Goal: Task Accomplishment & Management: Use online tool/utility

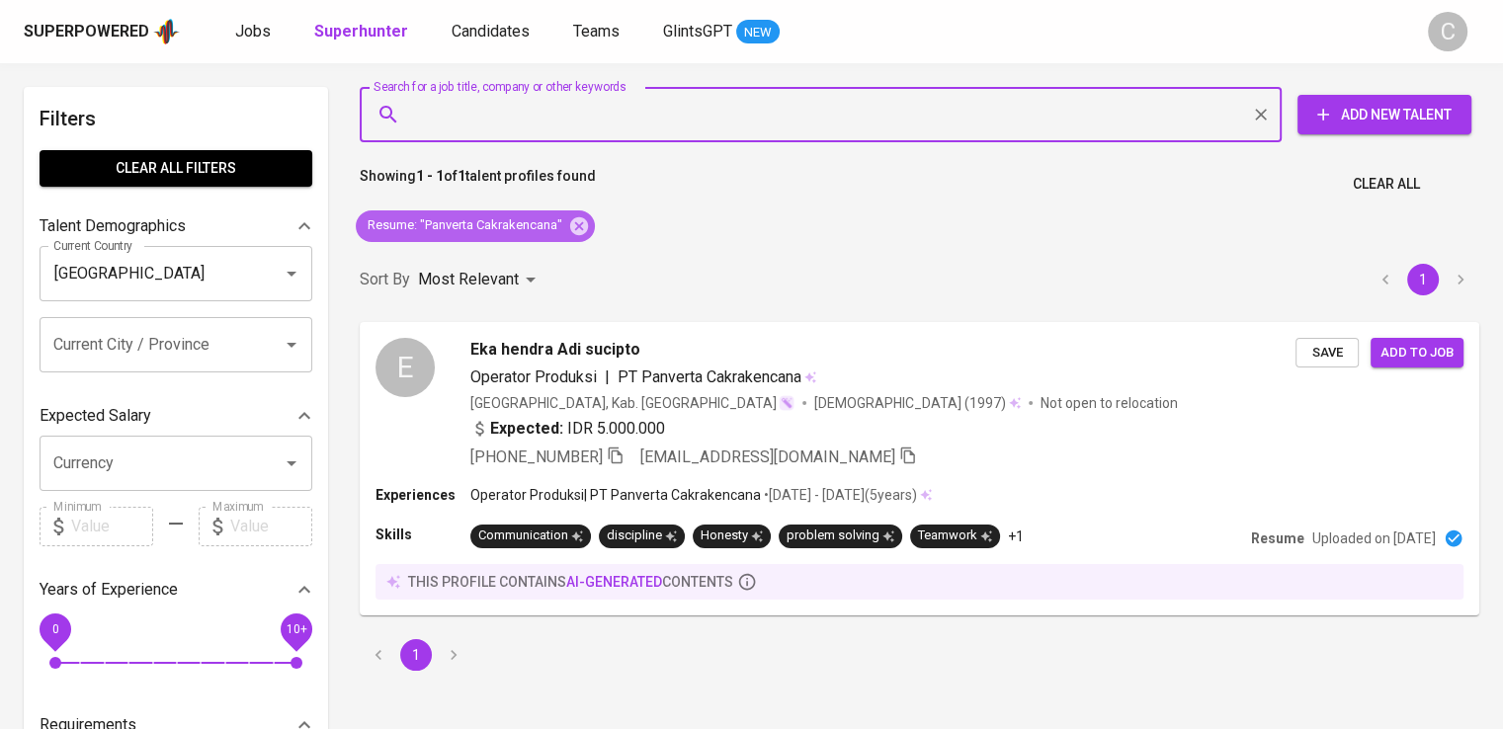
click at [585, 230] on icon at bounding box center [579, 225] width 18 height 18
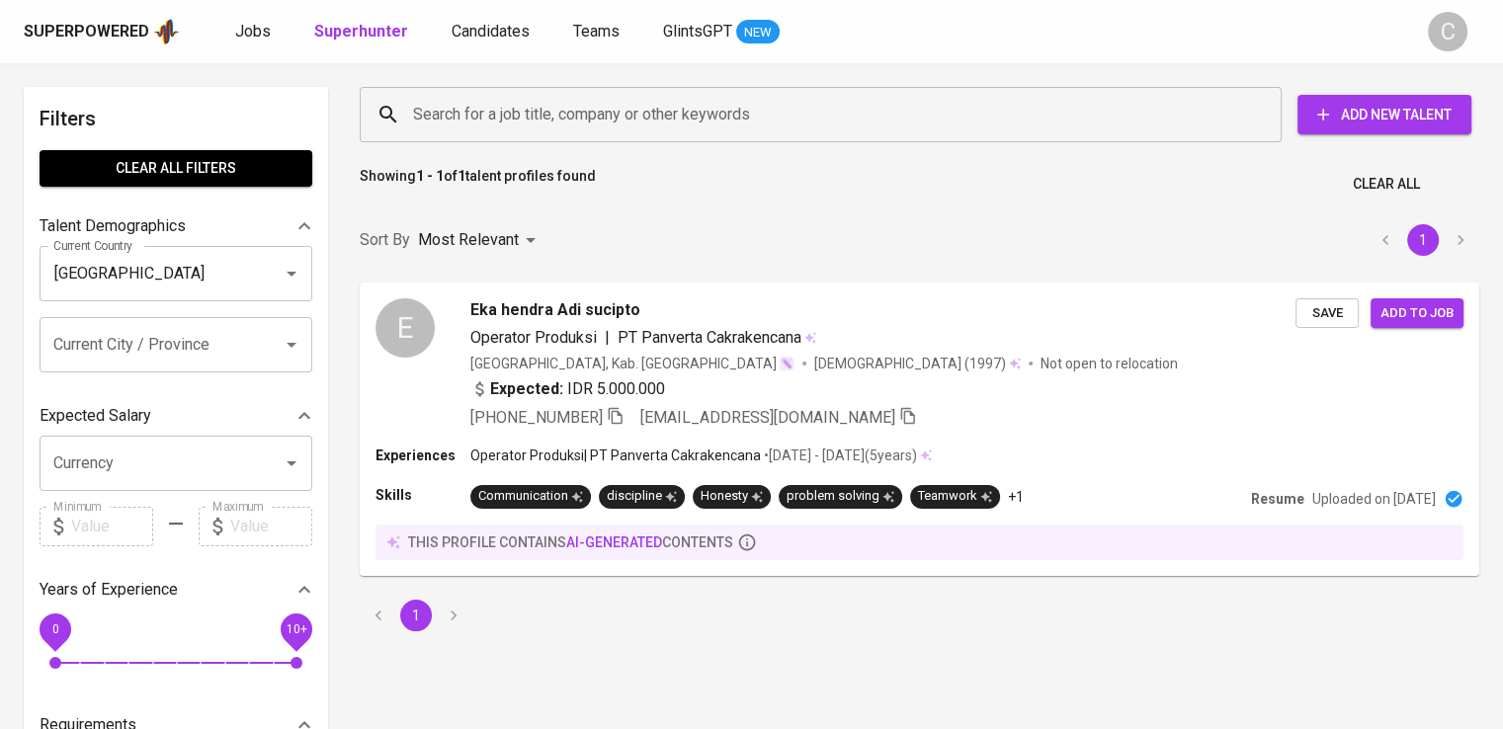
click at [549, 98] on input "Search for a job title, company or other keywords" at bounding box center [825, 115] width 835 height 38
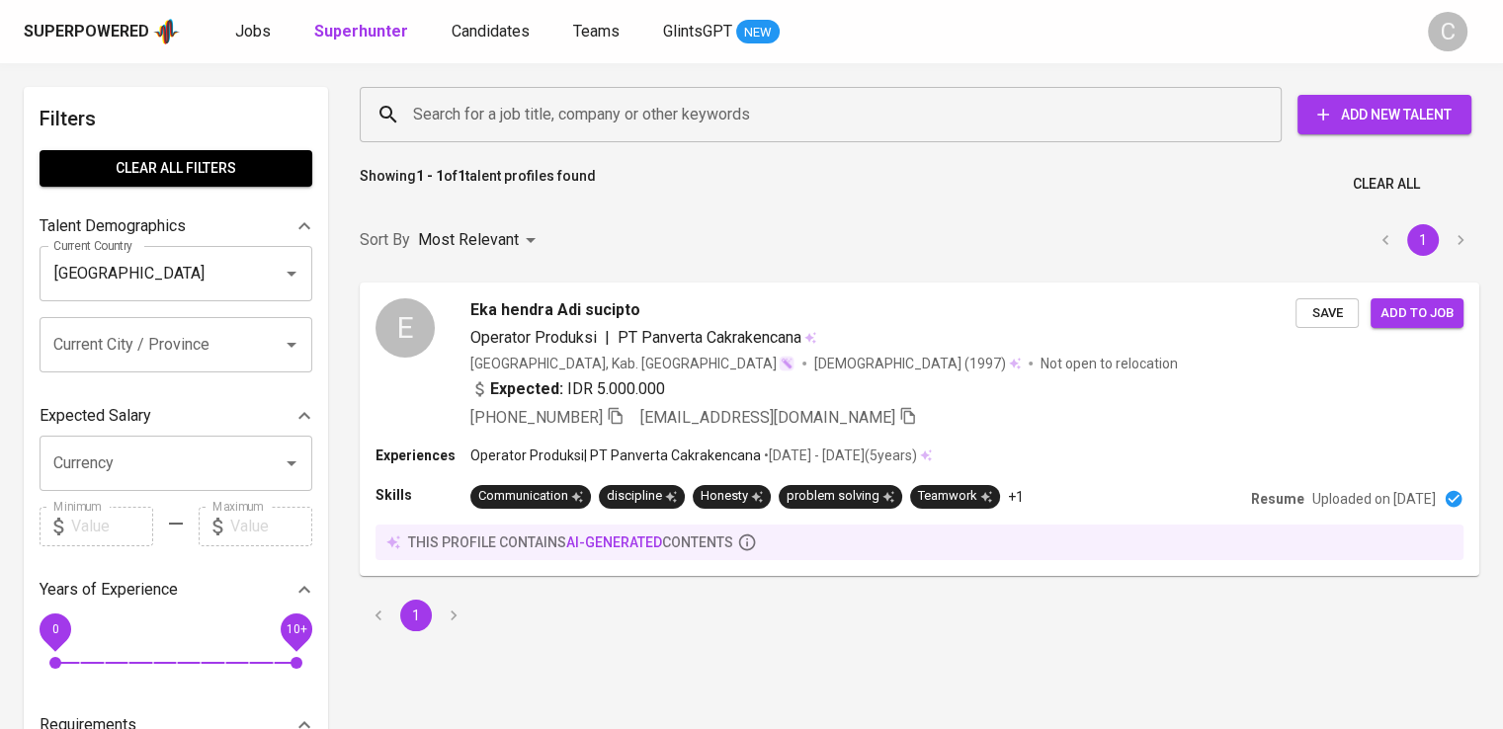
click at [549, 98] on input "Search for a job title, company or other keywords" at bounding box center [825, 115] width 835 height 38
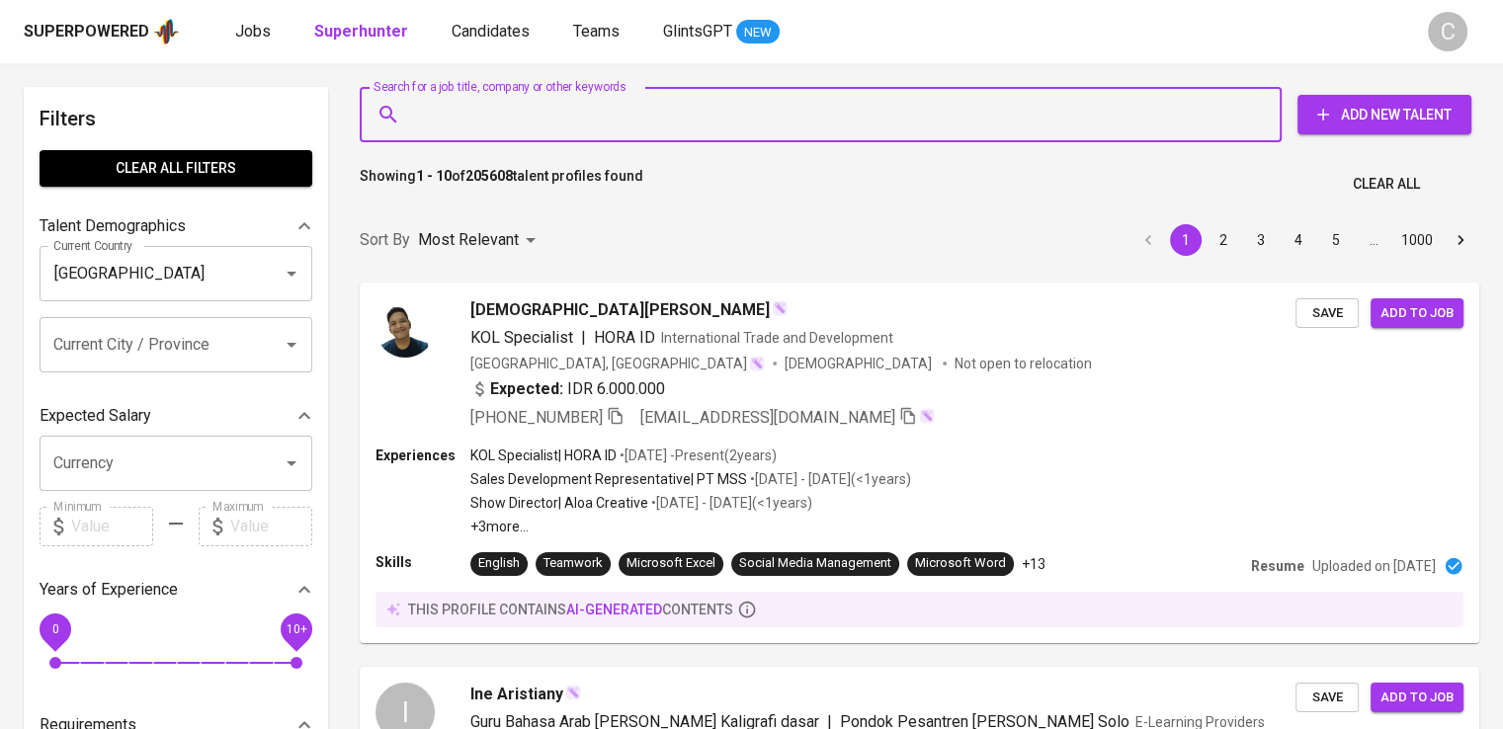
click at [549, 98] on input "Search for a job title, company or other keywords" at bounding box center [825, 115] width 835 height 38
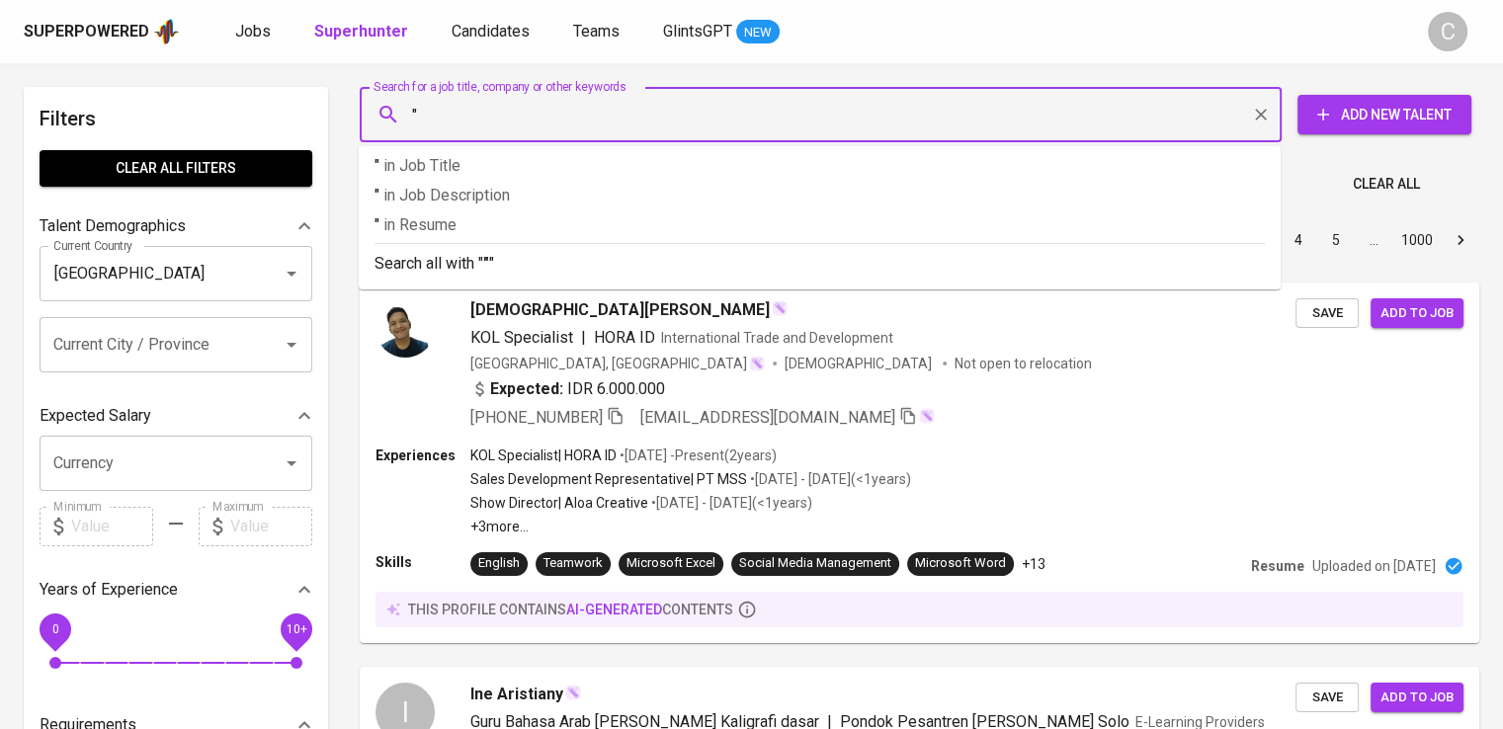
paste input "[PERSON_NAME]"
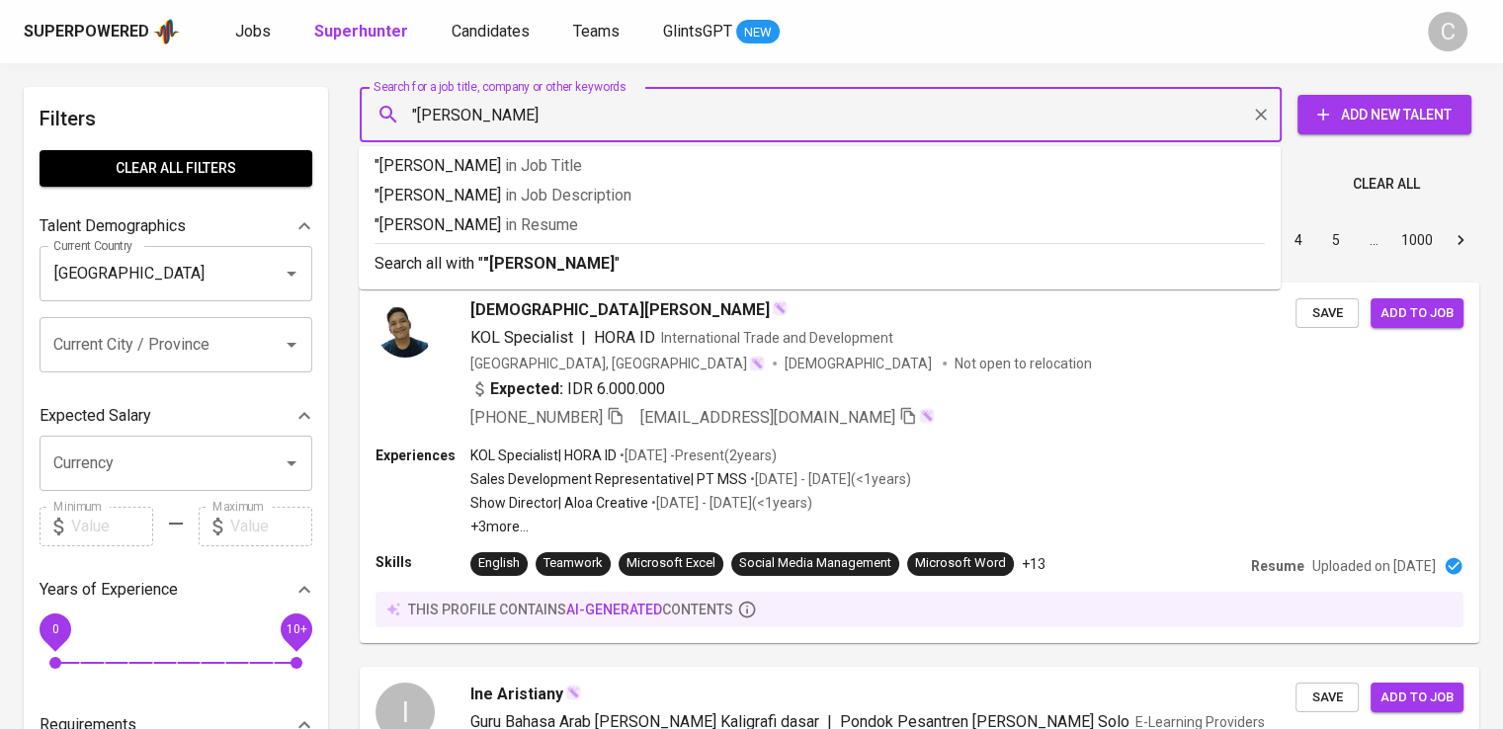
type input ""[PERSON_NAME]""
click at [585, 230] on p ""[PERSON_NAME]" in Resume" at bounding box center [819, 225] width 890 height 24
